Goal: Task Accomplishment & Management: Use online tool/utility

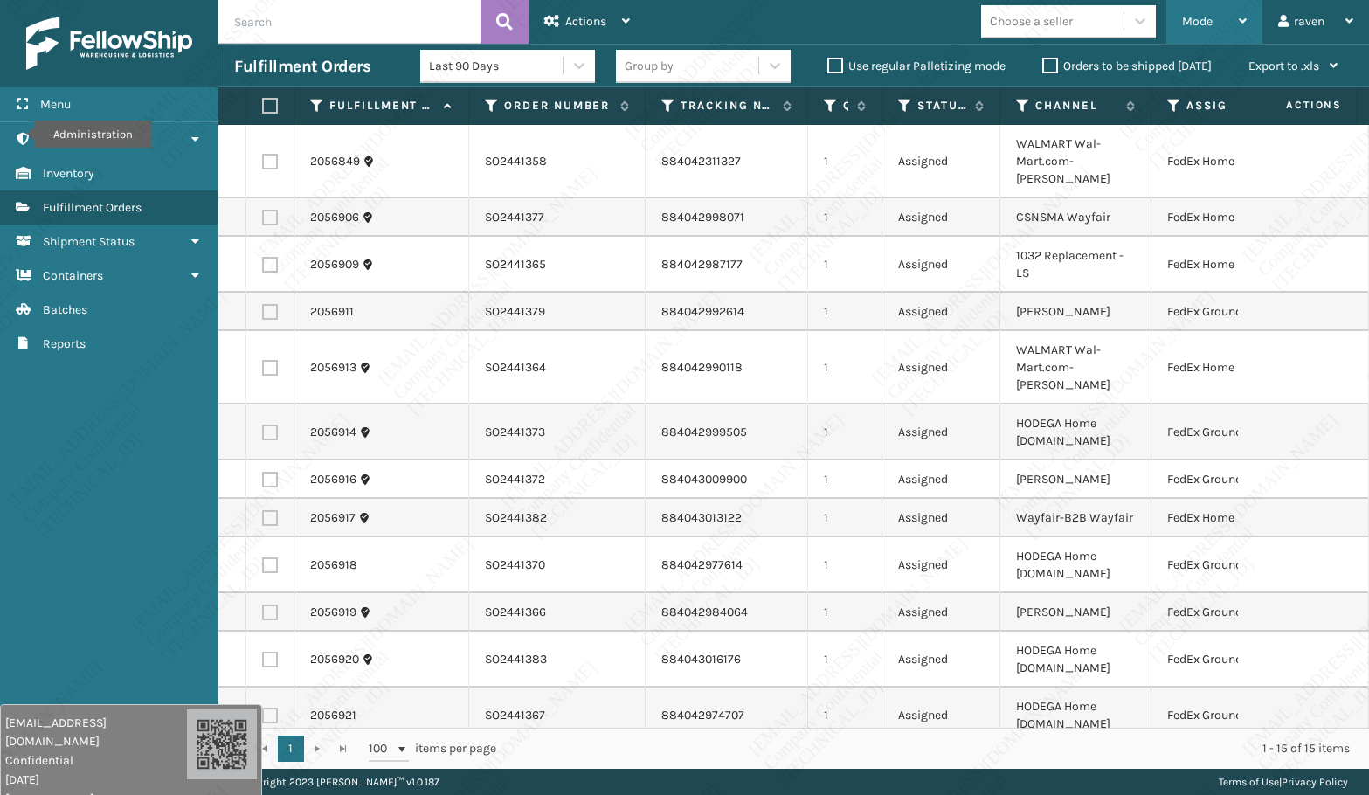
click at [1177, 24] on div "Mode Regular Mode Picking Mode Labeling Mode Exit Scan Mode" at bounding box center [1214, 22] width 96 height 44
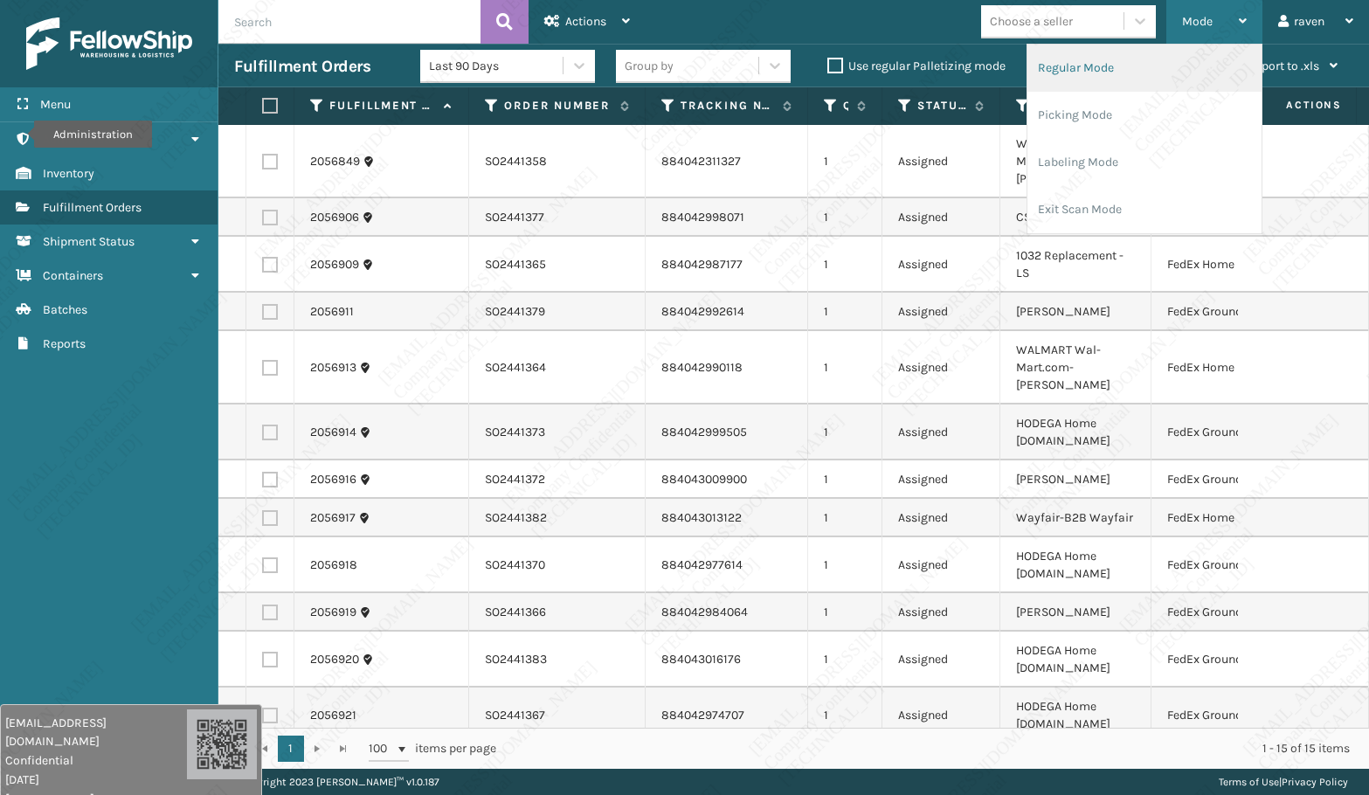
click at [1147, 75] on li "Regular Mode" at bounding box center [1144, 68] width 234 height 47
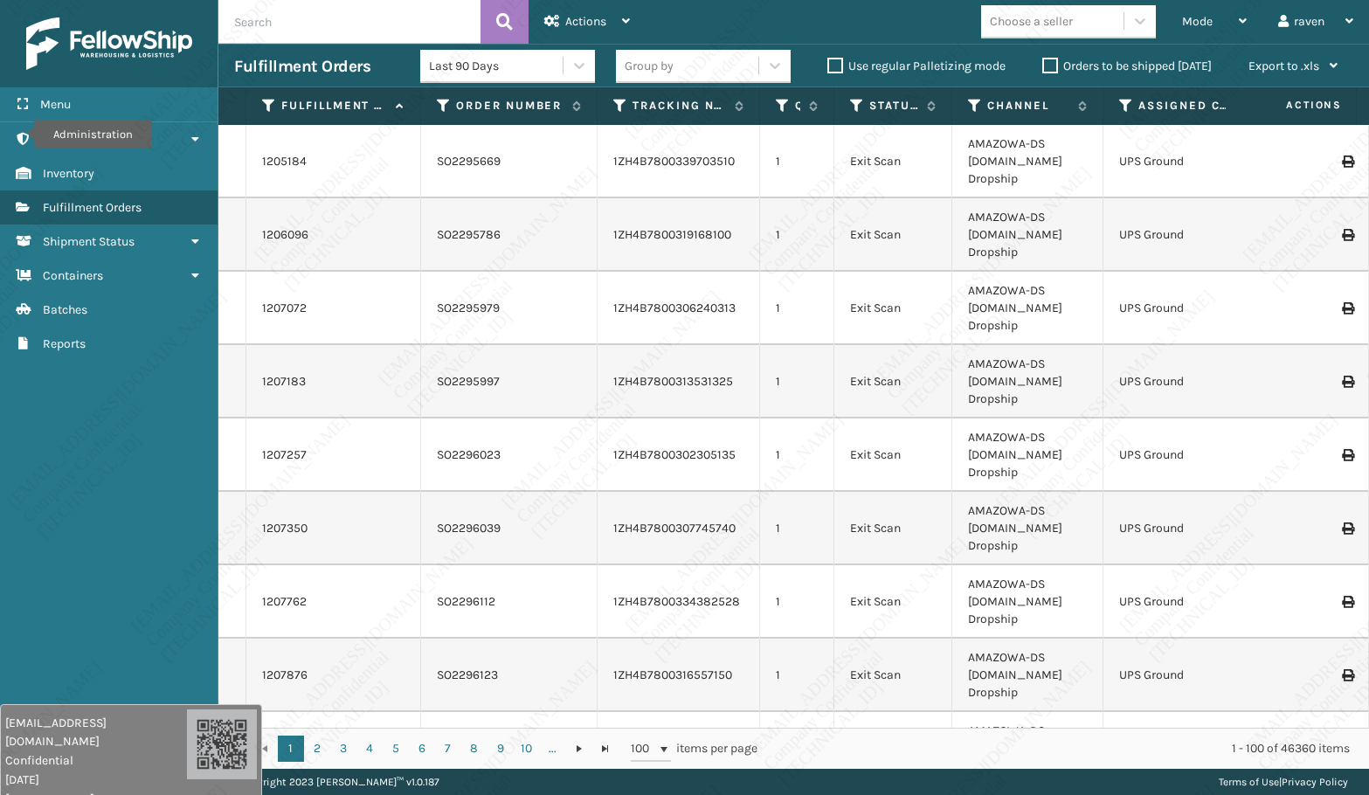
click at [326, 29] on input "text" at bounding box center [349, 22] width 262 height 44
paste input "SO2441320"
type input "SO2441320"
click at [1183, 19] on span "Mode" at bounding box center [1197, 21] width 31 height 15
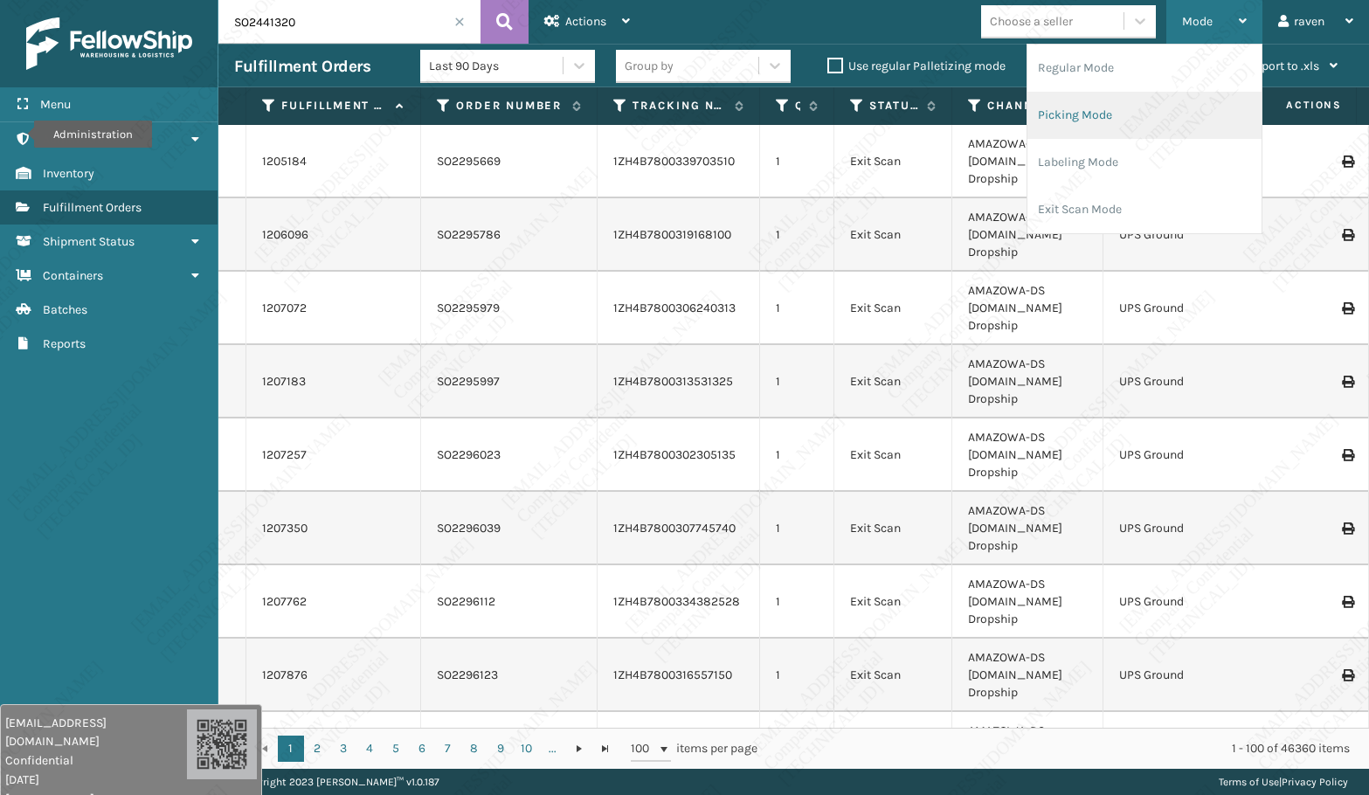
click at [1098, 100] on li "Picking Mode" at bounding box center [1144, 115] width 234 height 47
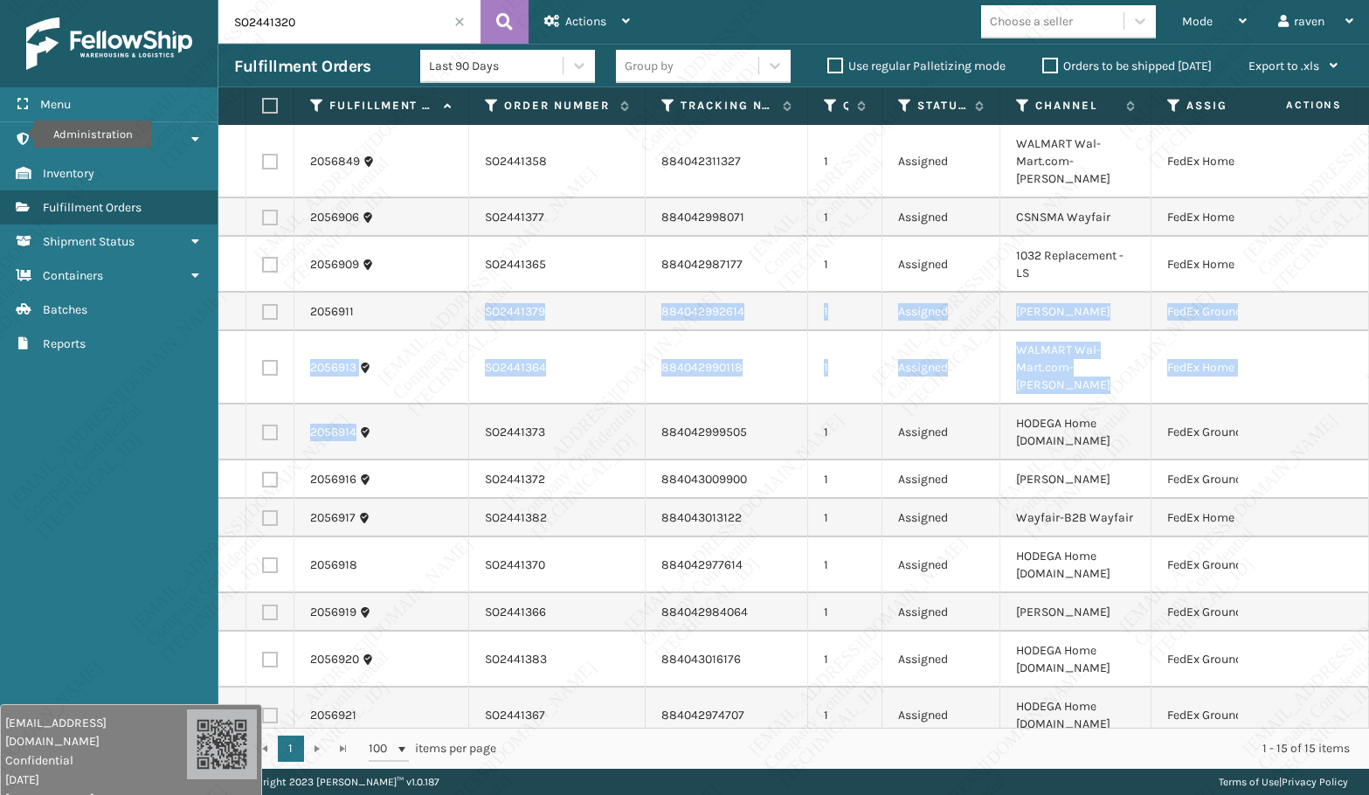
drag, startPoint x: 448, startPoint y: 282, endPoint x: 453, endPoint y: 411, distance: 128.5
click at [453, 411] on tbody "2056849 SO2441358 884042311327 1 Assigned WALMART Wal-Mart.com-[PERSON_NAME] Fe…" at bounding box center [833, 518] width 1231 height 786
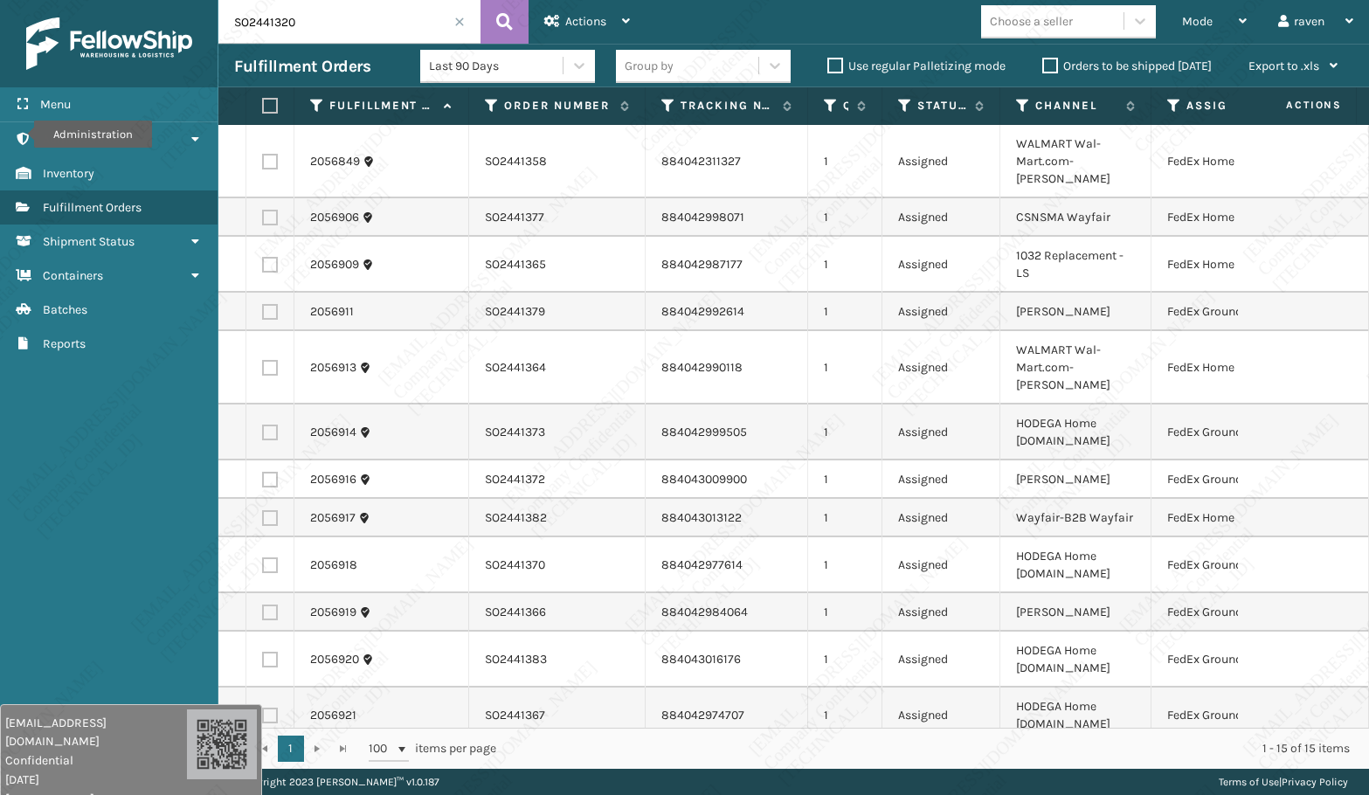
click at [470, 11] on input "SO2441320" at bounding box center [349, 22] width 262 height 44
click at [453, 19] on input "SO2441320" at bounding box center [349, 22] width 262 height 44
click at [457, 18] on span at bounding box center [459, 22] width 10 height 10
